Goal: Book appointment/travel/reservation

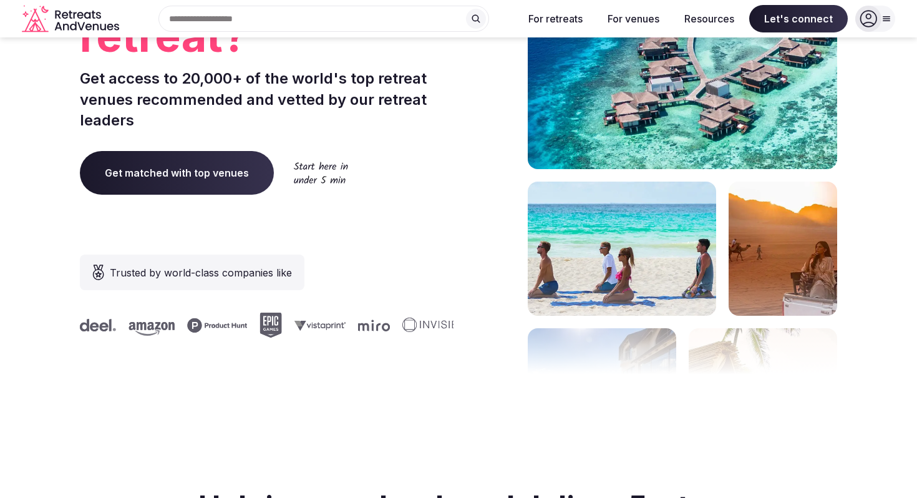
scroll to position [227, 0]
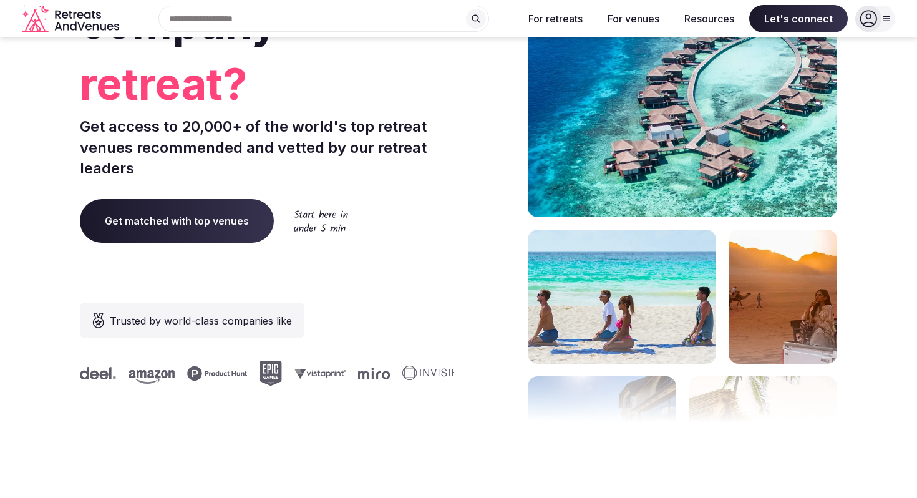
click at [222, 218] on span "Get matched with top venues" at bounding box center [177, 221] width 194 height 44
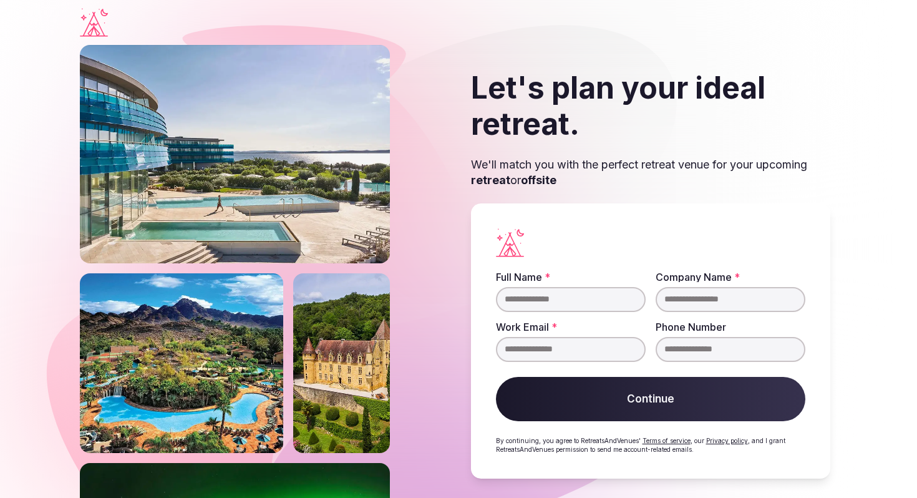
click at [542, 298] on input "Full Name *" at bounding box center [571, 299] width 150 height 25
type input "**********"
drag, startPoint x: 623, startPoint y: 352, endPoint x: 423, endPoint y: 351, distance: 200.2
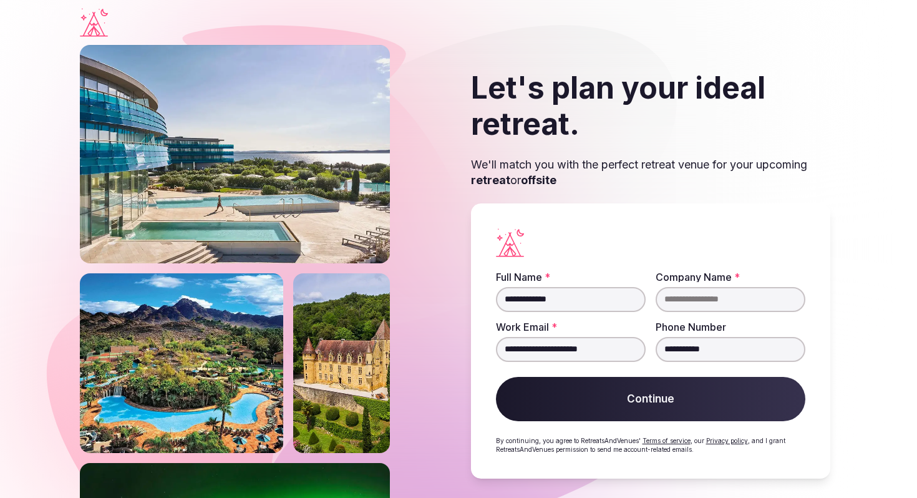
click at [423, 352] on div "**********" at bounding box center [458, 274] width 757 height 459
type input "*"
type input "**********"
click at [706, 299] on input "Company Name *" at bounding box center [731, 299] width 150 height 25
type input "********"
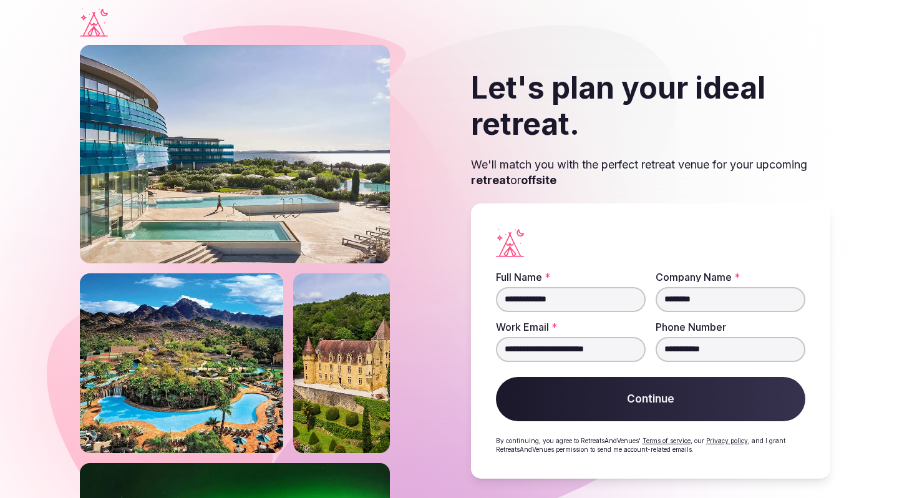
click at [659, 409] on button "Continue" at bounding box center [650, 399] width 309 height 45
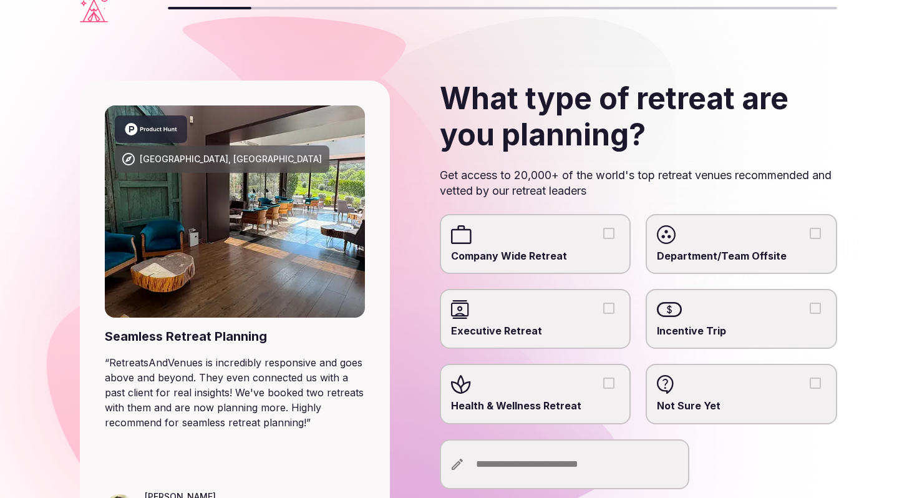
scroll to position [15, 0]
click at [548, 243] on div at bounding box center [535, 234] width 169 height 19
click at [603, 238] on button "Company Wide Retreat" at bounding box center [608, 232] width 11 height 11
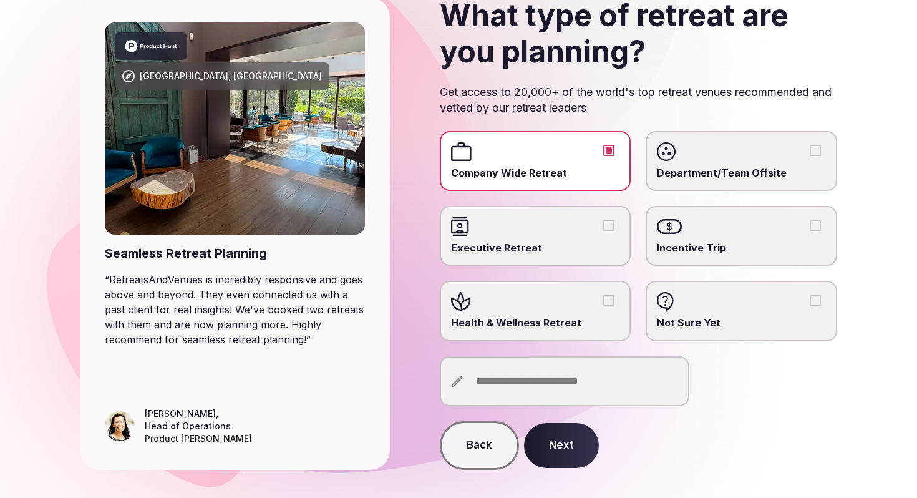
scroll to position [112, 0]
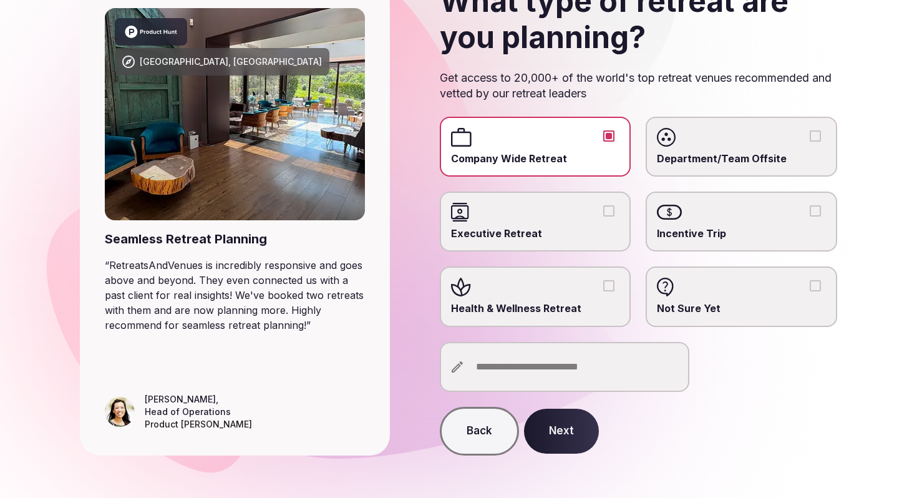
click at [602, 279] on div at bounding box center [535, 287] width 169 height 19
click at [603, 280] on button "Health & Wellness Retreat" at bounding box center [608, 285] width 11 height 11
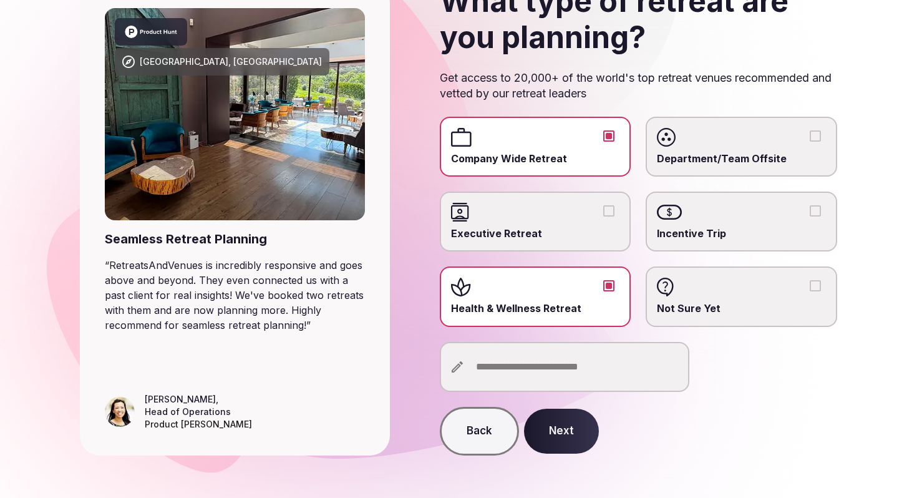
click at [566, 440] on button "Next" at bounding box center [561, 431] width 75 height 45
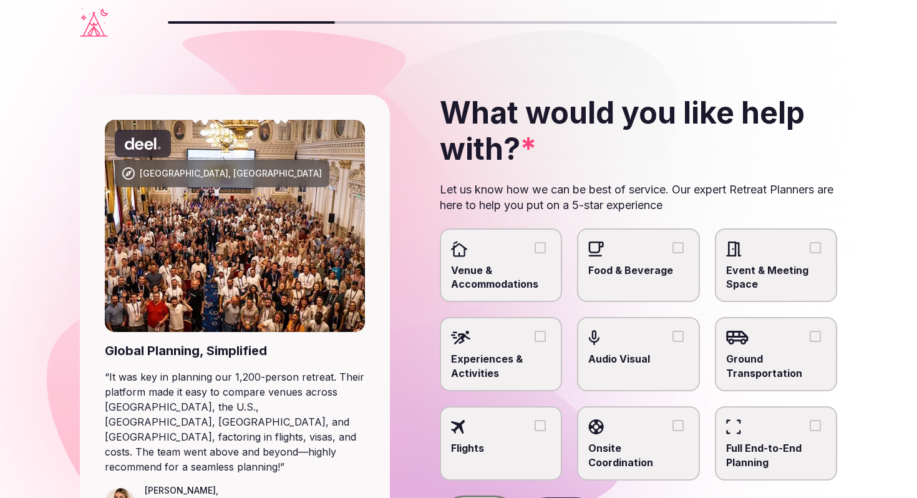
click at [534, 264] on span "Venue & Accommodations" at bounding box center [501, 277] width 100 height 28
click at [535, 253] on button "Venue & Accommodations" at bounding box center [540, 247] width 11 height 11
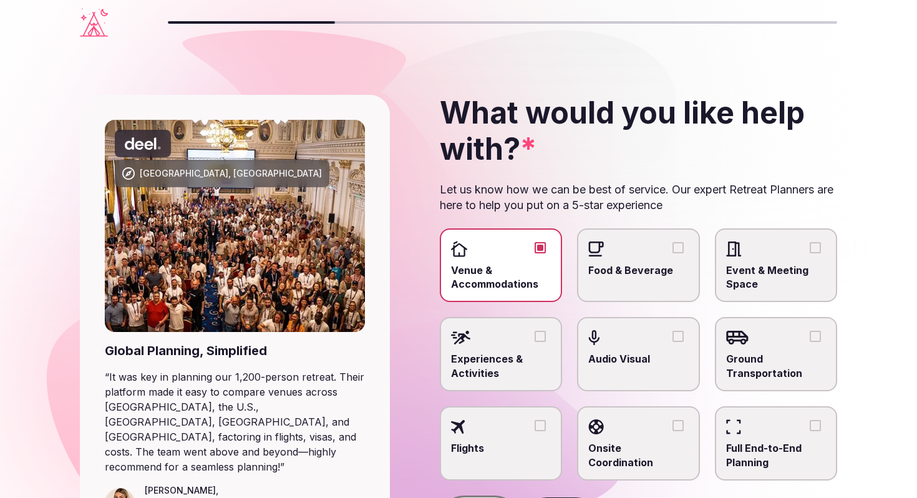
click at [646, 251] on div at bounding box center [638, 249] width 100 height 19
click at [672, 251] on button "Food & Beverage" at bounding box center [677, 247] width 11 height 11
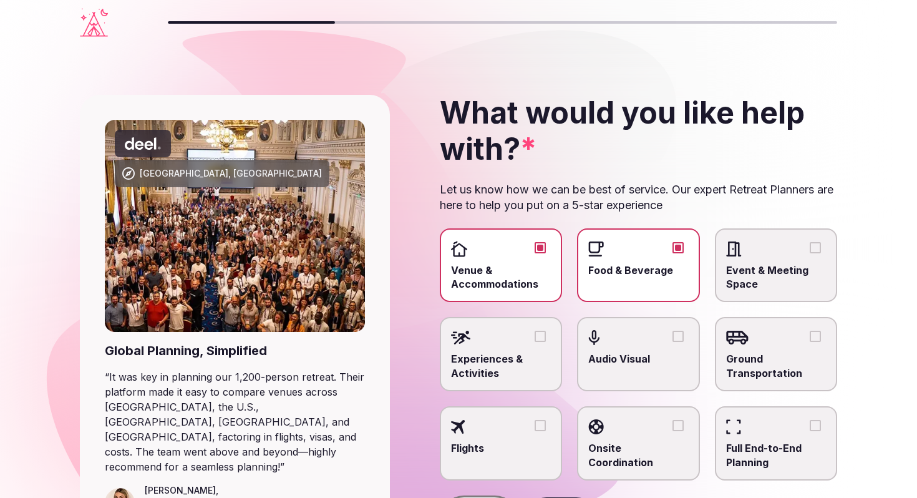
click at [760, 281] on span "Event & Meeting Space" at bounding box center [776, 277] width 100 height 28
click at [810, 253] on button "Event & Meeting Space" at bounding box center [815, 247] width 11 height 11
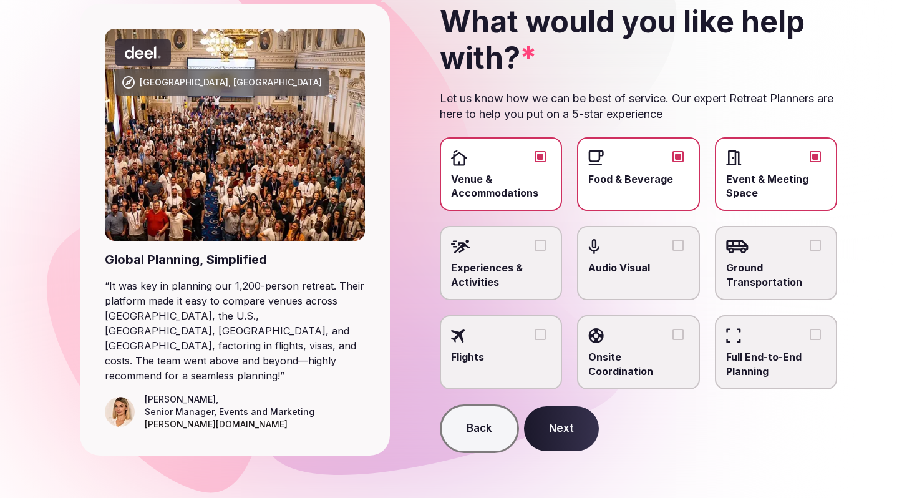
scroll to position [95, 0]
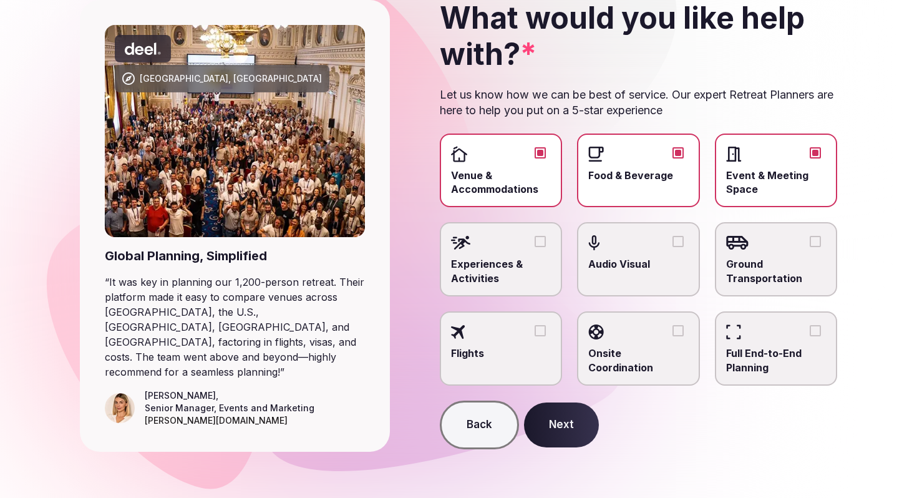
click at [641, 279] on label "Audio Visual" at bounding box center [638, 259] width 123 height 74
click at [672, 247] on button "Audio Visual" at bounding box center [677, 241] width 11 height 11
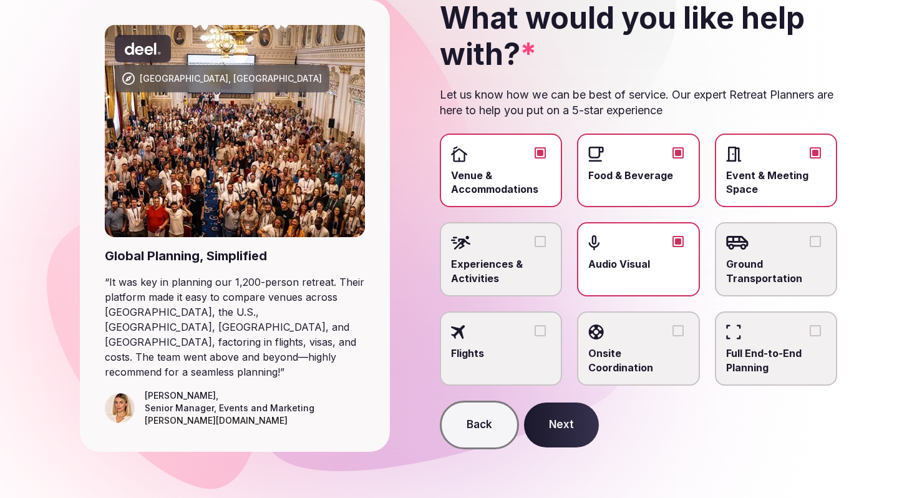
click at [576, 433] on button "Next" at bounding box center [561, 424] width 75 height 45
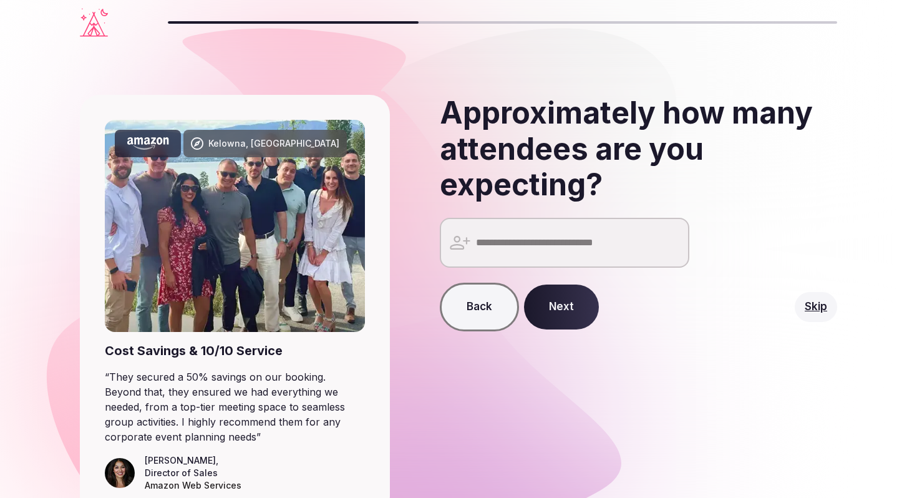
click at [533, 232] on input "number" at bounding box center [565, 243] width 250 height 50
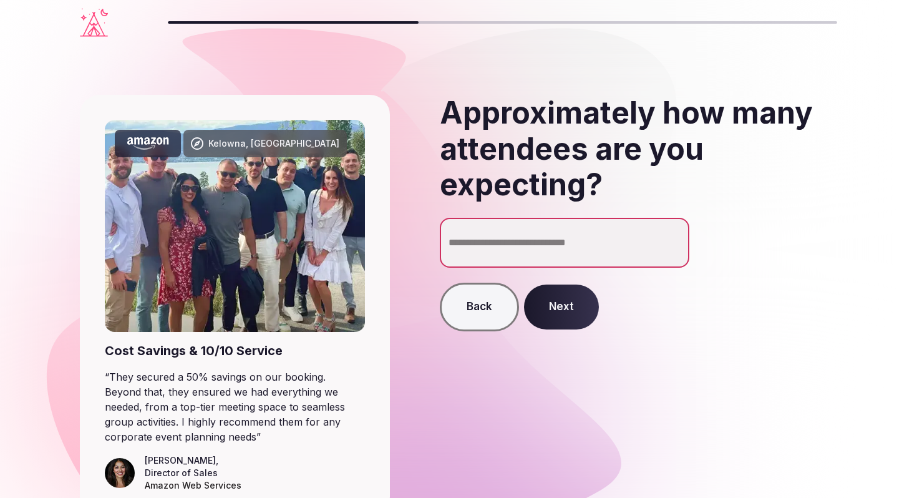
type input "**"
click at [561, 319] on button "Next" at bounding box center [561, 306] width 75 height 45
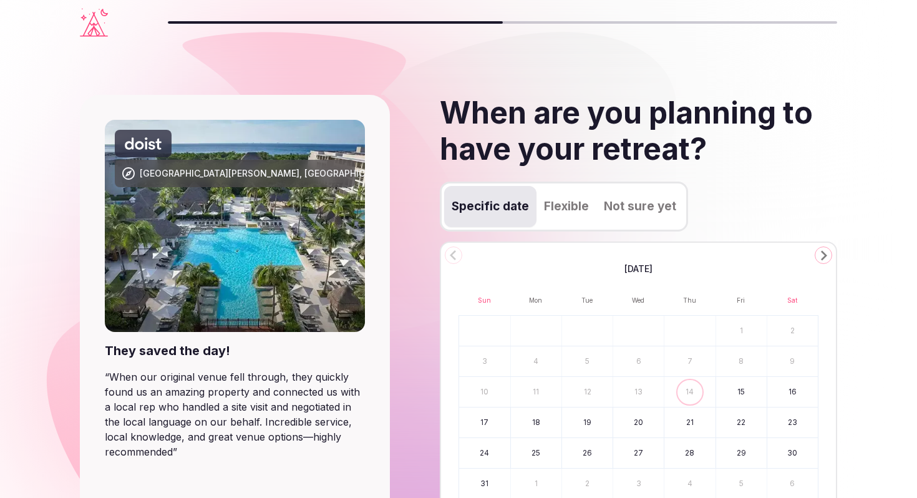
scroll to position [133, 0]
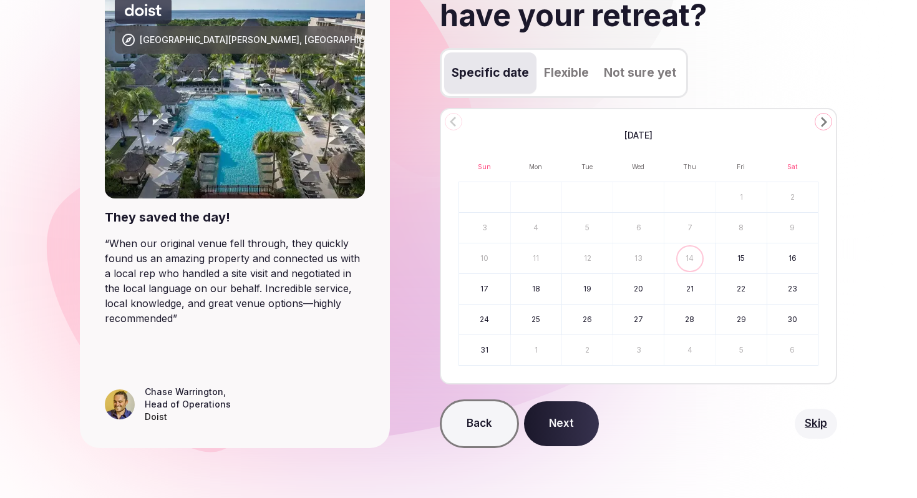
click at [823, 120] on polygon "Go to the Next Month" at bounding box center [824, 122] width 6 height 10
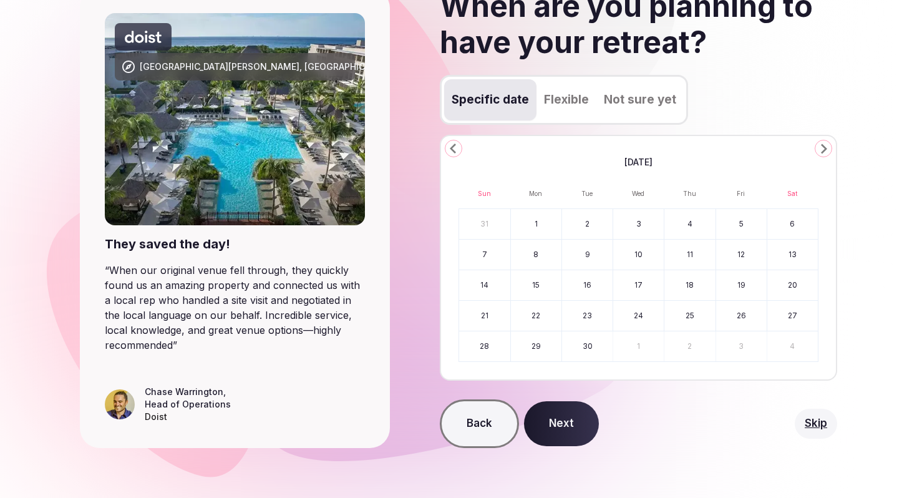
scroll to position [107, 0]
click at [821, 150] on icon "Go to the Next Month" at bounding box center [823, 148] width 15 height 15
click at [823, 143] on icon "Go to the Next Month" at bounding box center [823, 148] width 15 height 15
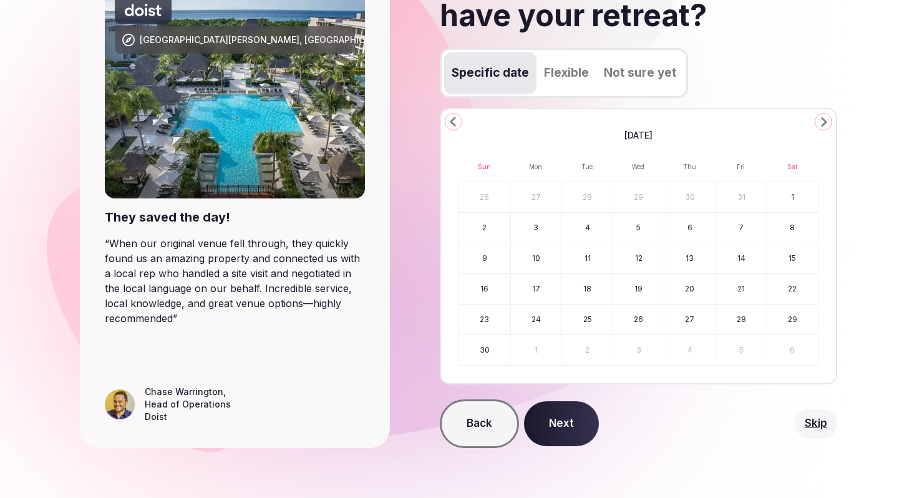
click at [738, 237] on button "7" at bounding box center [741, 228] width 51 height 30
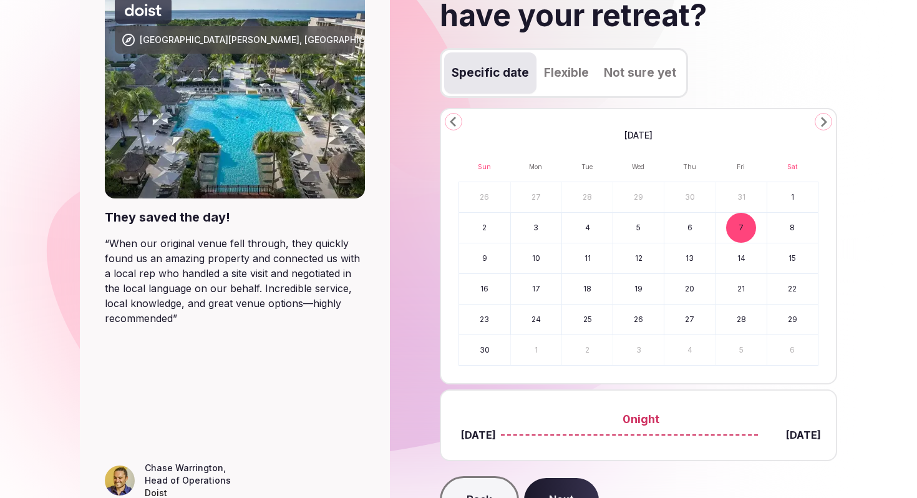
click at [782, 234] on button "8" at bounding box center [792, 228] width 51 height 30
click at [852, 287] on section "[GEOGRAPHIC_DATA][PERSON_NAME], [GEOGRAPHIC_DATA] They saved the day! “ When ou…" at bounding box center [458, 243] width 917 height 664
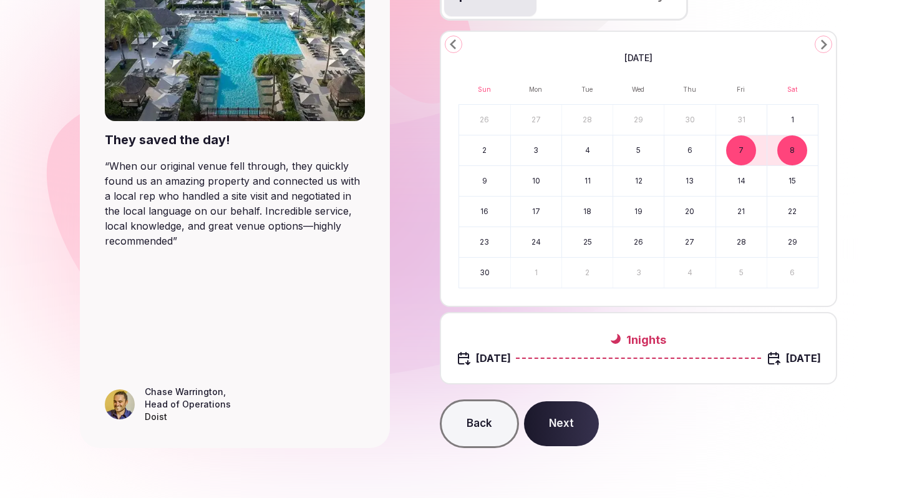
click at [585, 427] on button "Next" at bounding box center [561, 423] width 75 height 45
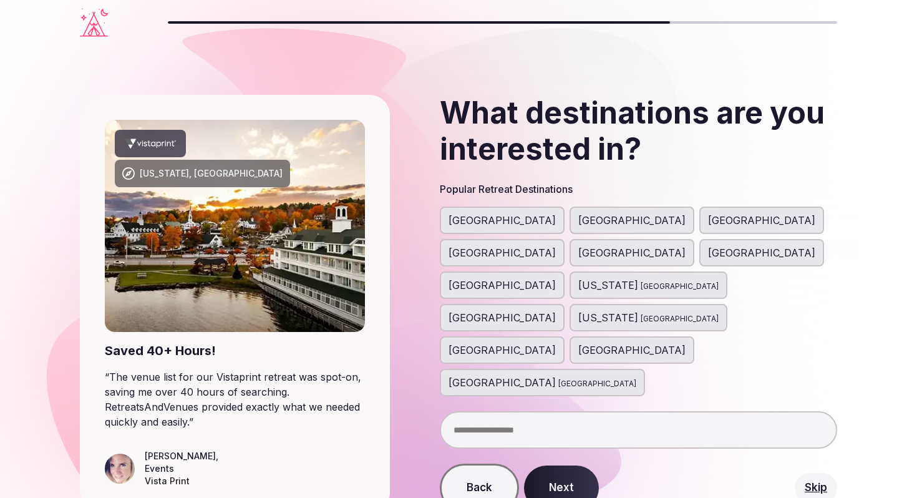
click at [490, 220] on span "[GEOGRAPHIC_DATA]" at bounding box center [502, 220] width 107 height 15
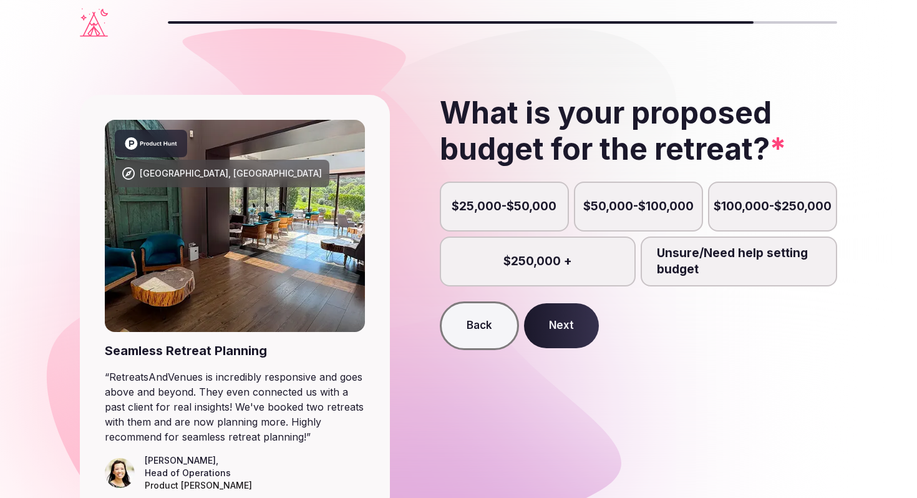
click at [470, 211] on label "$25,000-$50,000" at bounding box center [504, 207] width 129 height 50
click at [504, 211] on button "$25,000-$50,000" at bounding box center [510, 213] width 12 height 12
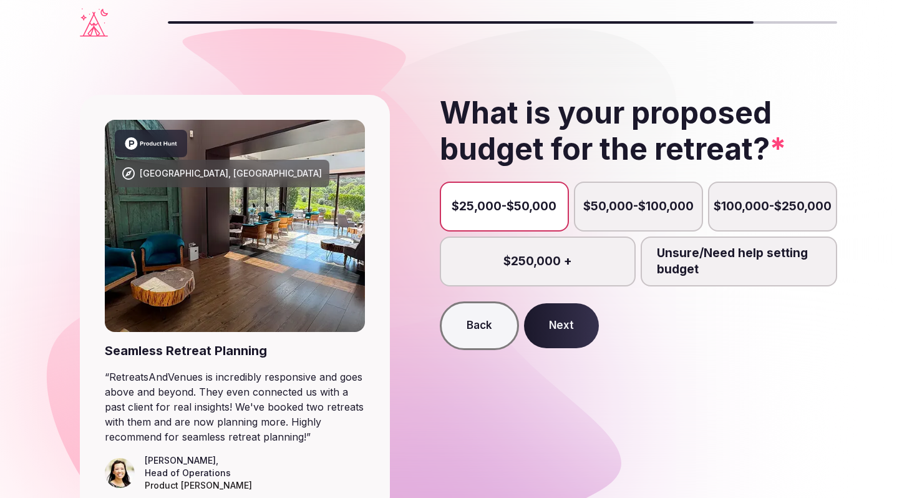
scroll to position [6, 0]
click at [546, 324] on button "Next" at bounding box center [561, 325] width 75 height 45
